Goal: Check status

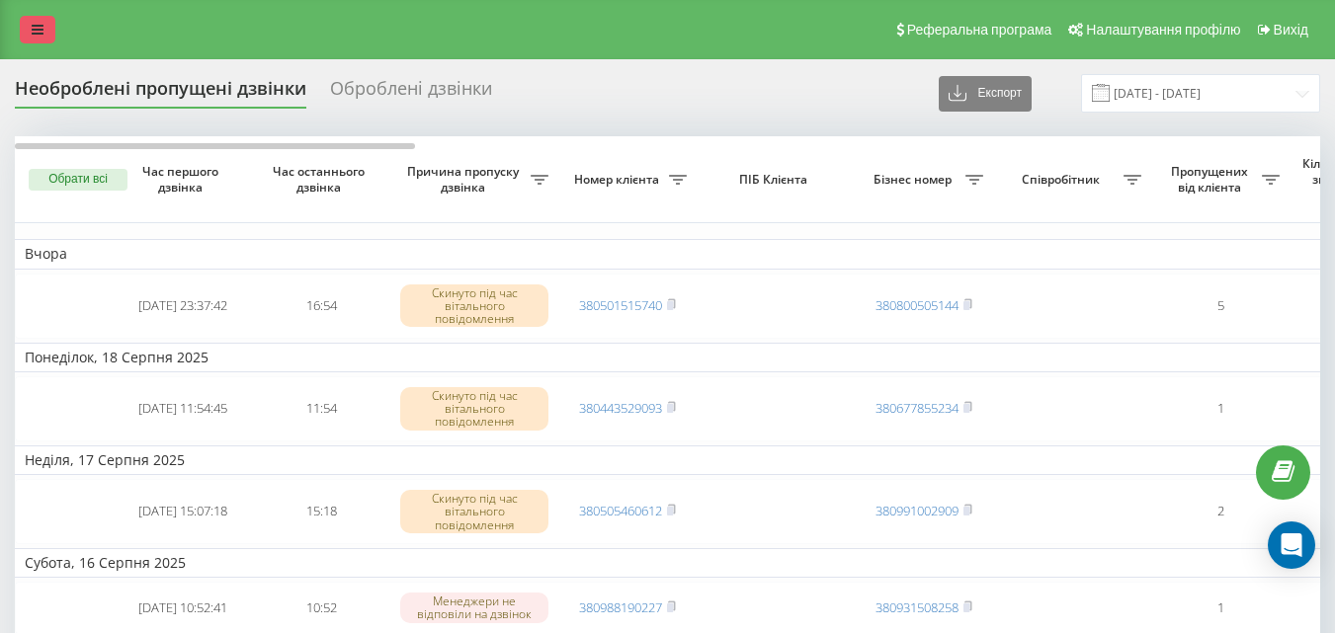
click at [42, 17] on link at bounding box center [38, 30] width 36 height 28
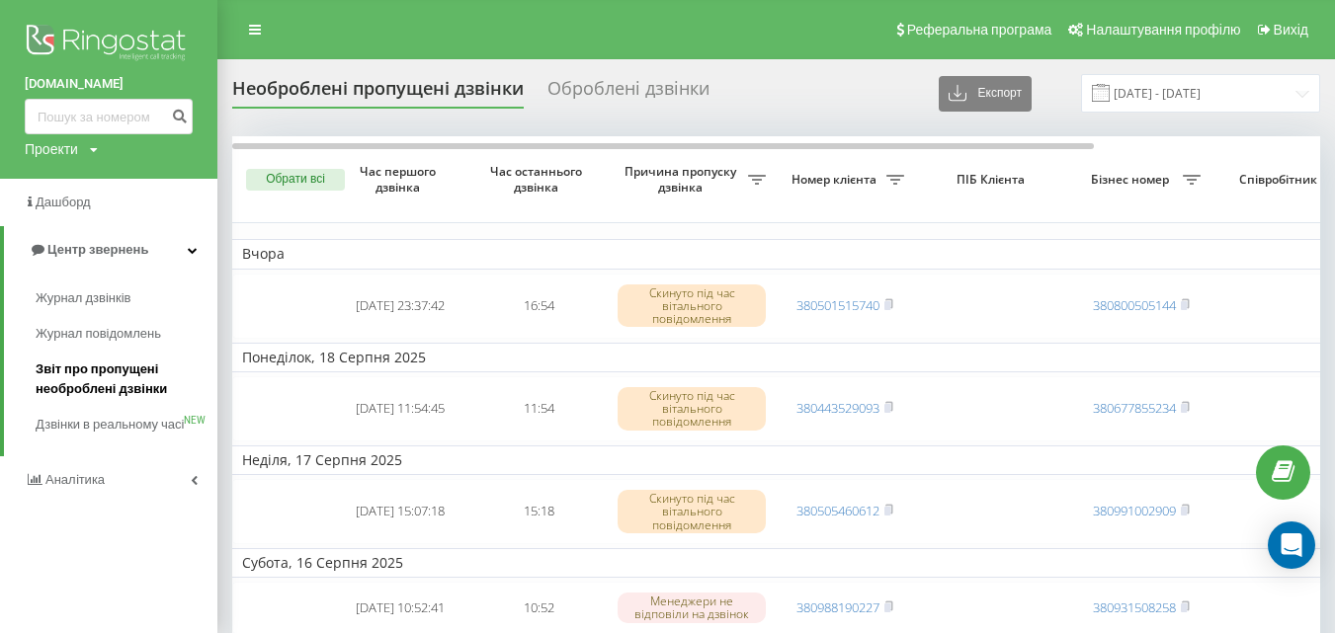
click at [119, 380] on span "Звіт про пропущені необроблені дзвінки" at bounding box center [122, 380] width 172 height 40
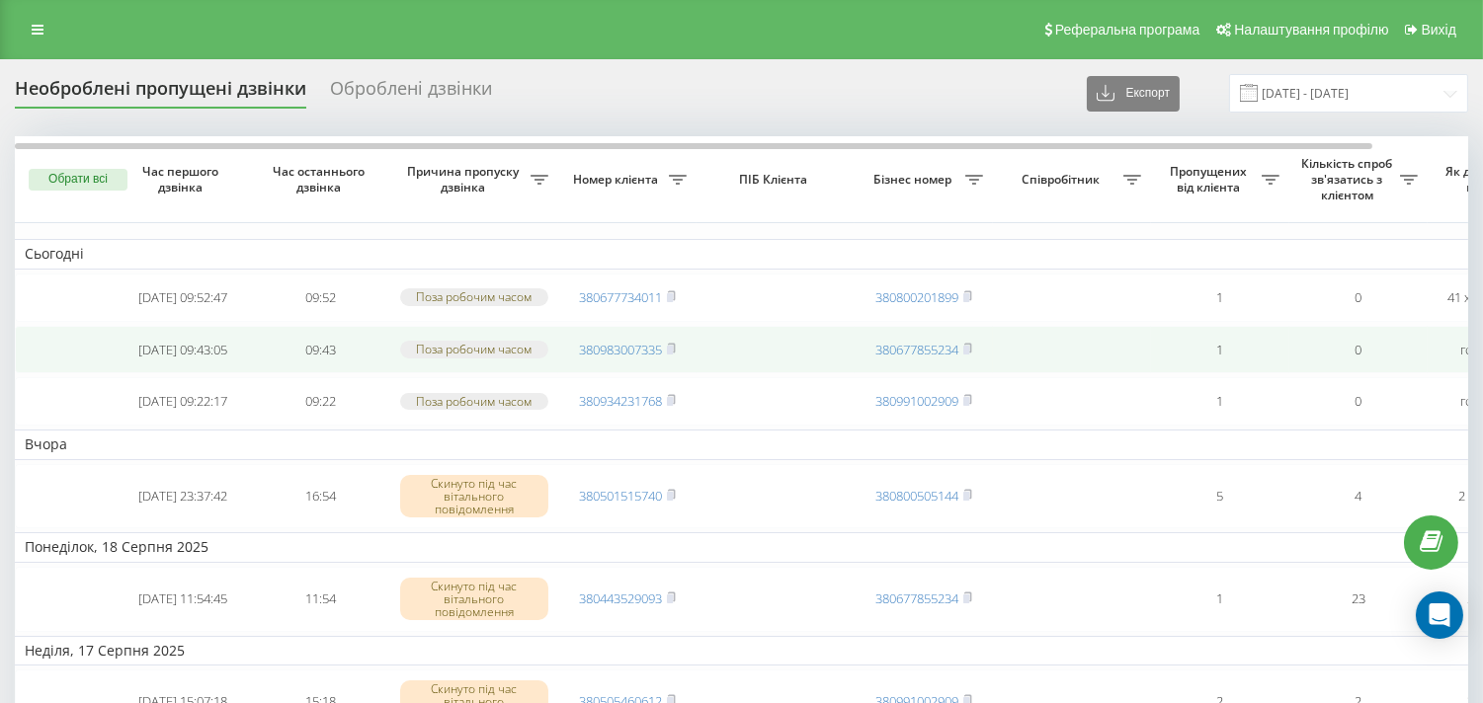
drag, startPoint x: 676, startPoint y: 297, endPoint x: 676, endPoint y: 342, distance: 44.5
click at [676, 297] on icon at bounding box center [671, 296] width 9 height 12
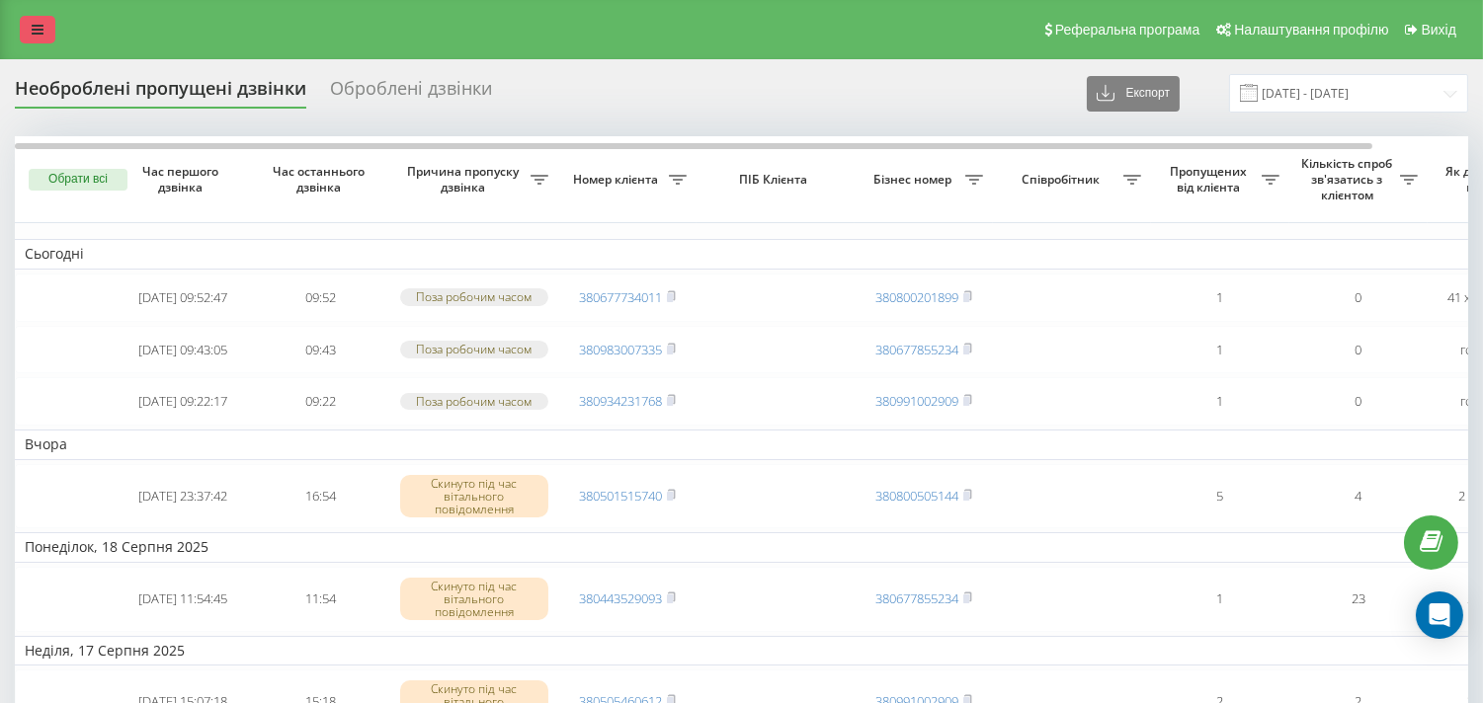
drag, startPoint x: 35, startPoint y: 33, endPoint x: 50, endPoint y: 36, distance: 16.1
click at [35, 32] on icon at bounding box center [38, 30] width 12 height 14
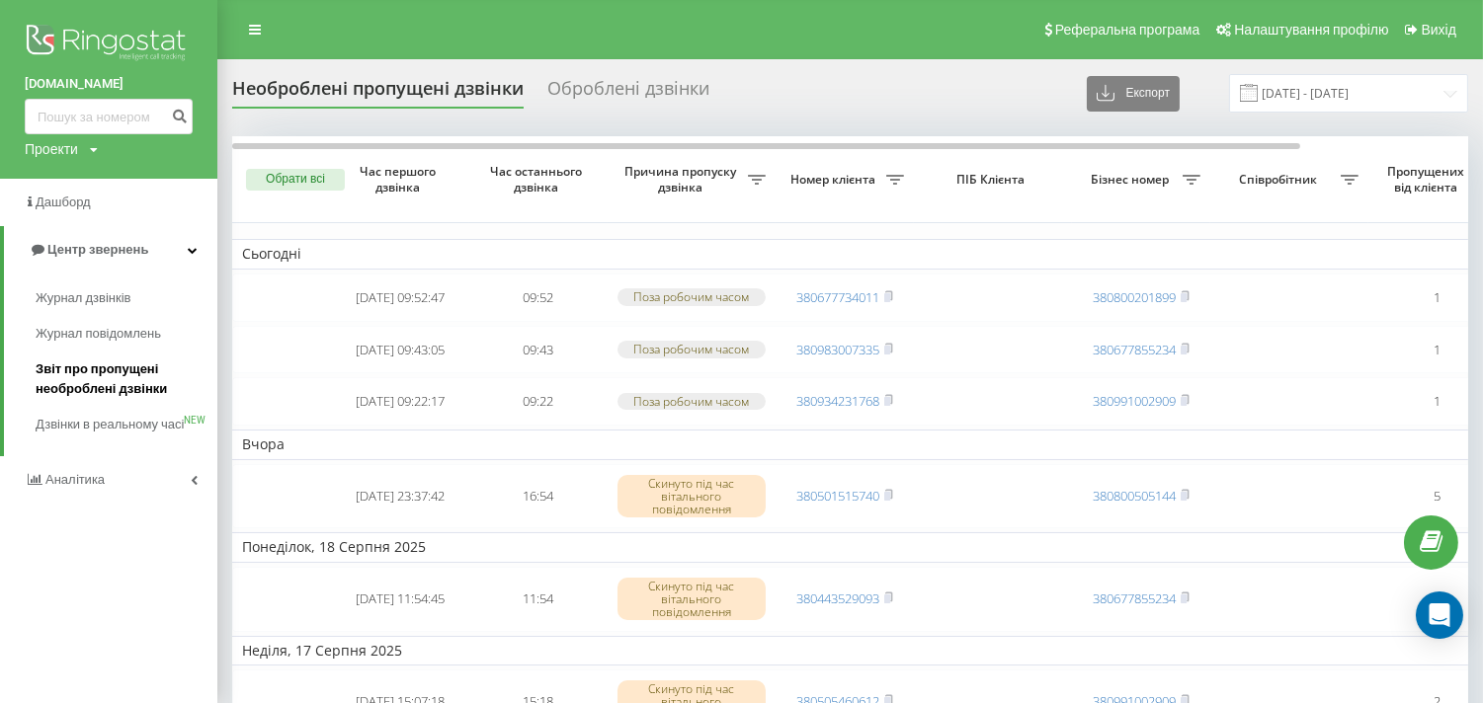
click at [112, 373] on span "Звіт про пропущені необроблені дзвінки" at bounding box center [122, 380] width 172 height 40
